Goal: Navigation & Orientation: Find specific page/section

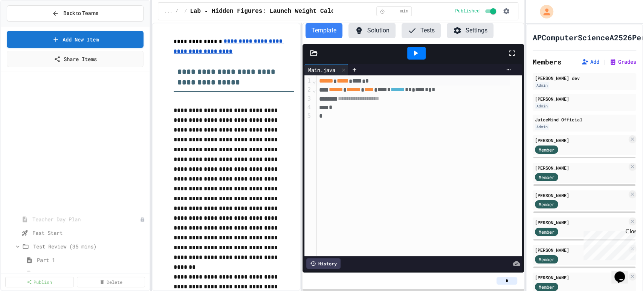
scroll to position [163, 0]
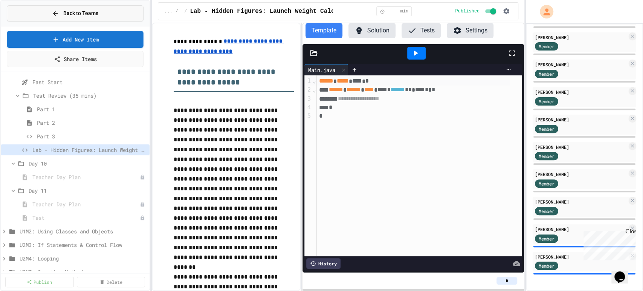
click at [48, 13] on button "Back to Teams" at bounding box center [75, 13] width 137 height 16
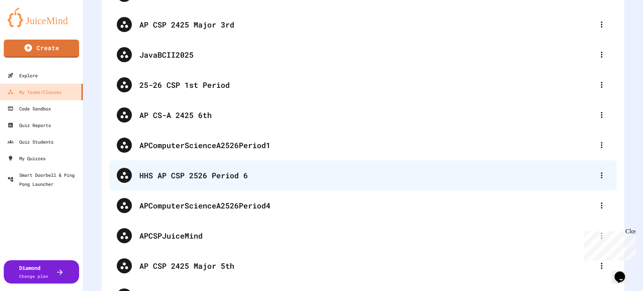
scroll to position [125, 0]
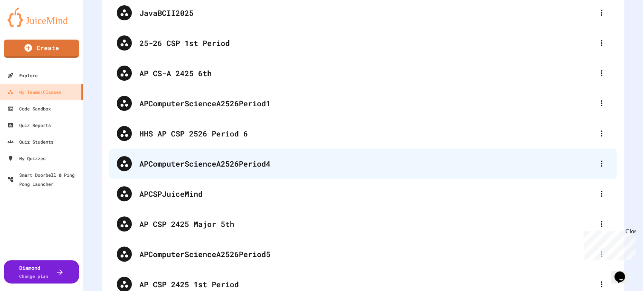
click at [202, 167] on div "APComputerScienceA2526Period4" at bounding box center [366, 163] width 455 height 11
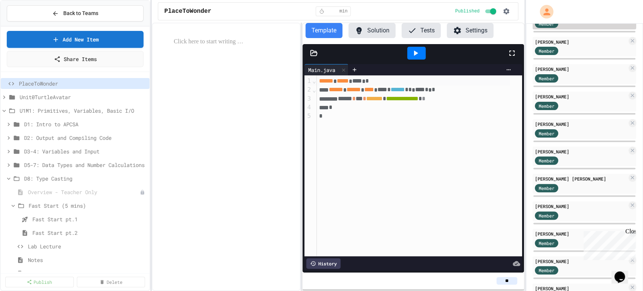
scroll to position [203, 0]
